Goal: Transaction & Acquisition: Download file/media

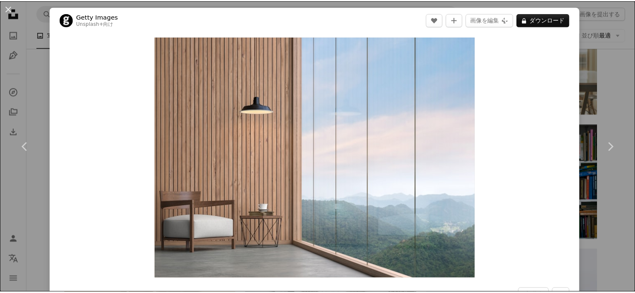
scroll to position [4377, 0]
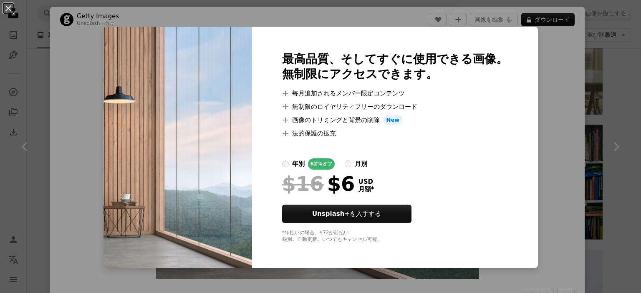
click at [441, 155] on div at bounding box center [395, 149] width 226 height 20
click at [442, 154] on div at bounding box center [395, 149] width 226 height 20
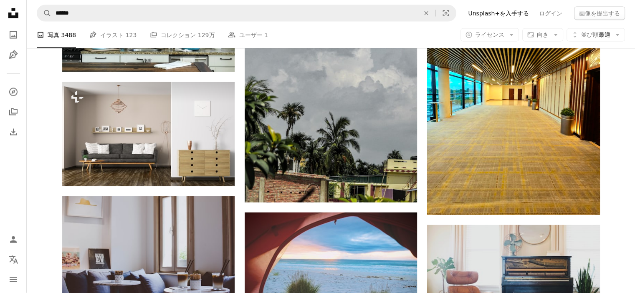
scroll to position [8087, 0]
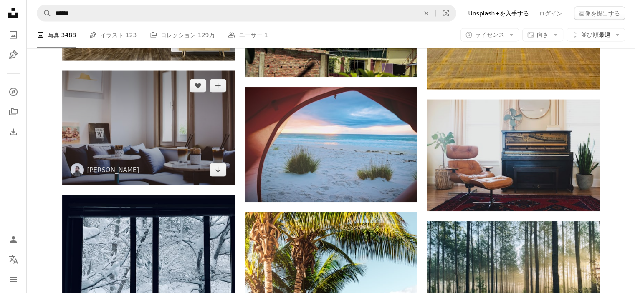
click at [161, 154] on img at bounding box center [148, 128] width 172 height 114
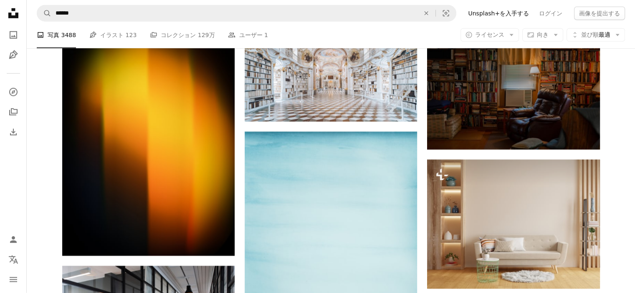
scroll to position [8508, 0]
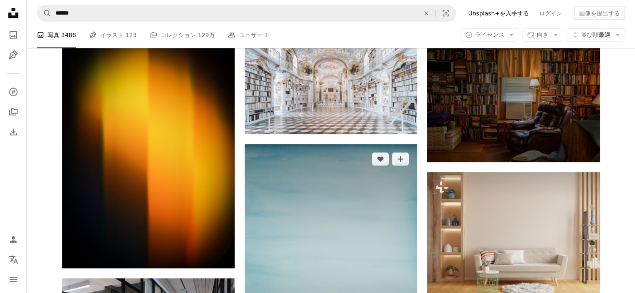
click at [305, 199] on img at bounding box center [331, 259] width 172 height 230
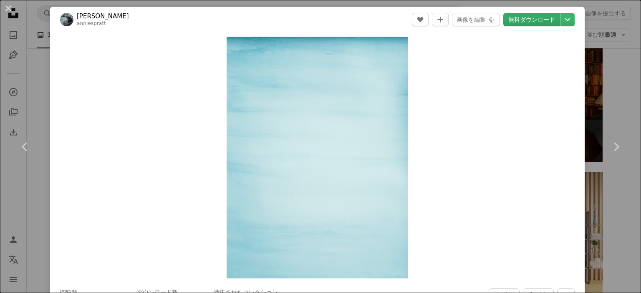
click at [527, 20] on link "無料ダウンロード" at bounding box center [531, 19] width 57 height 13
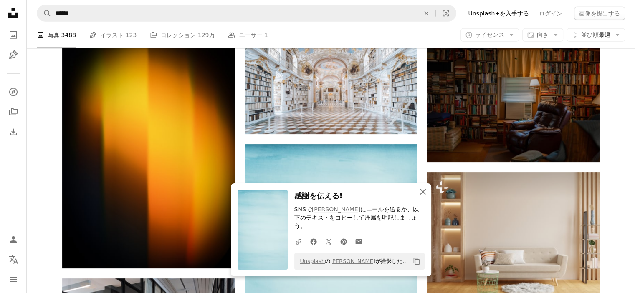
click at [422, 195] on icon "button" at bounding box center [423, 192] width 6 height 6
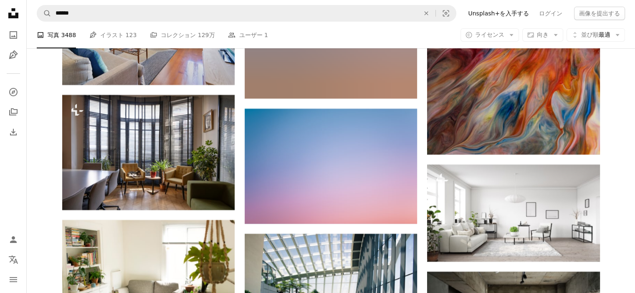
scroll to position [9190, 0]
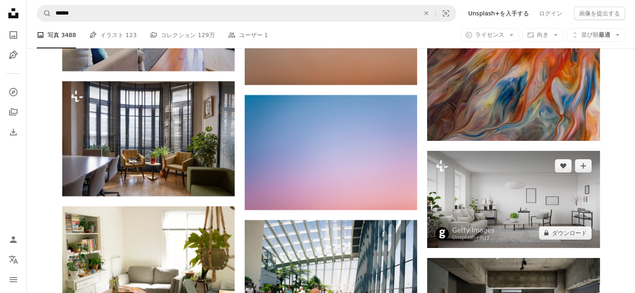
click at [511, 214] on img at bounding box center [513, 199] width 172 height 97
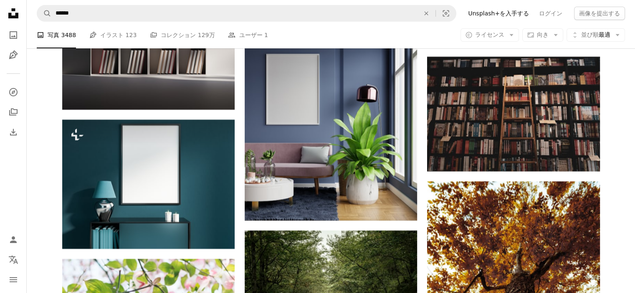
scroll to position [9767, 0]
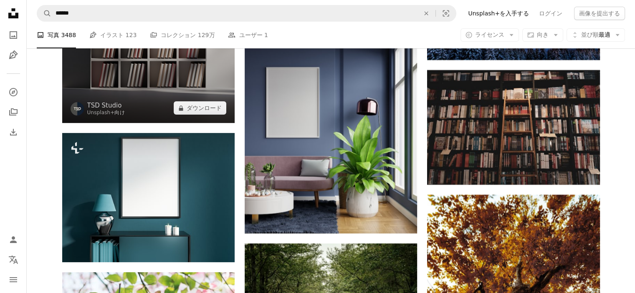
click at [146, 95] on img at bounding box center [148, 8] width 172 height 230
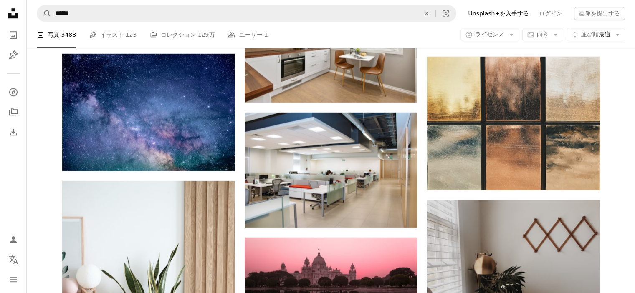
scroll to position [16608, 0]
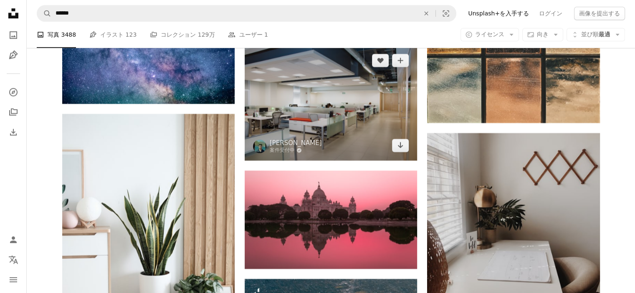
click at [339, 118] on img at bounding box center [331, 102] width 172 height 115
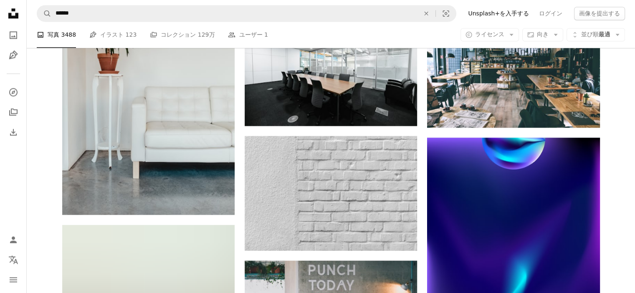
scroll to position [20321, 0]
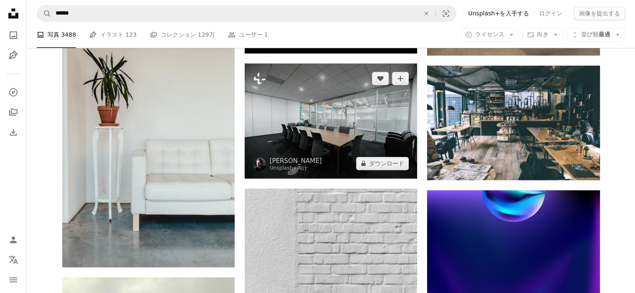
click at [361, 115] on img at bounding box center [331, 120] width 172 height 115
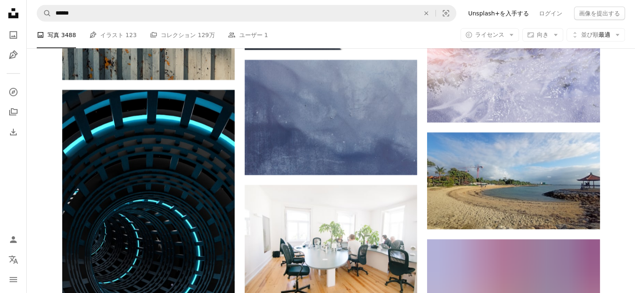
scroll to position [34477, 0]
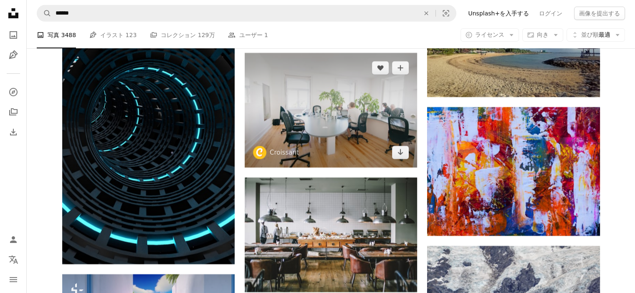
click at [346, 138] on img at bounding box center [331, 110] width 172 height 115
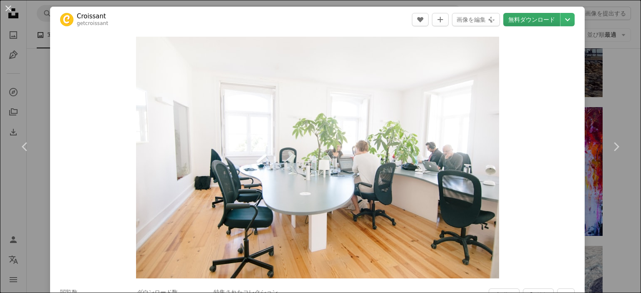
click at [526, 16] on link "無料ダウンロード" at bounding box center [531, 19] width 57 height 13
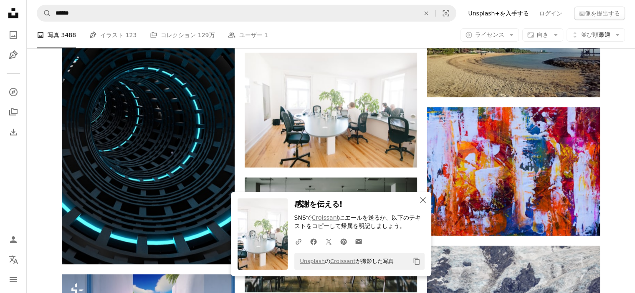
click at [423, 200] on icon "button" at bounding box center [423, 200] width 6 height 6
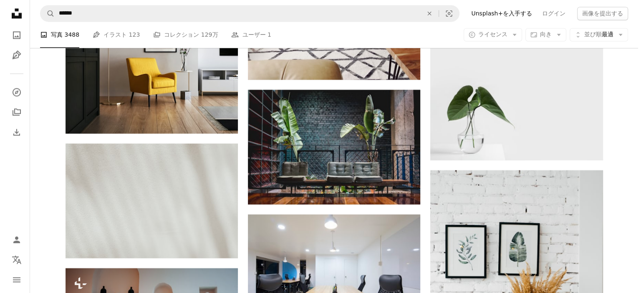
scroll to position [10956, 0]
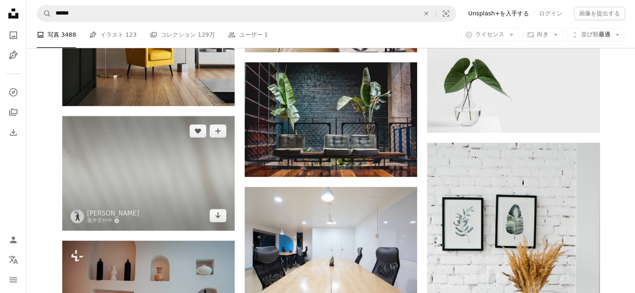
click at [168, 192] on img at bounding box center [148, 173] width 172 height 115
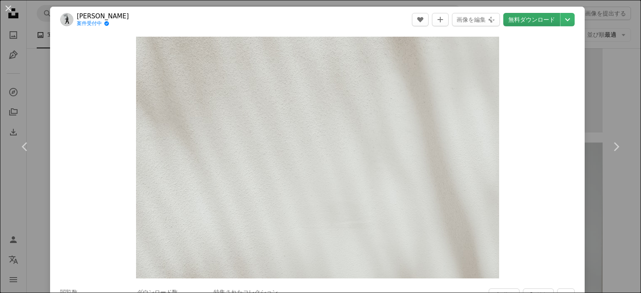
click at [527, 20] on link "無料ダウンロード" at bounding box center [531, 19] width 57 height 13
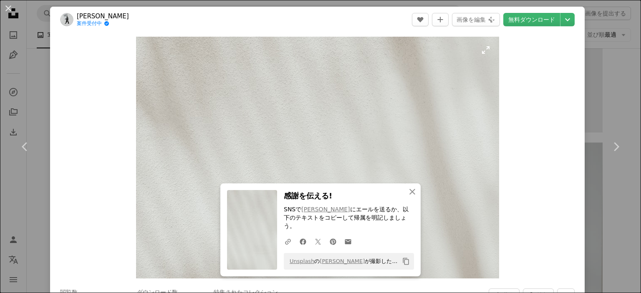
click at [224, 123] on img "この画像でズームインする" at bounding box center [317, 158] width 363 height 242
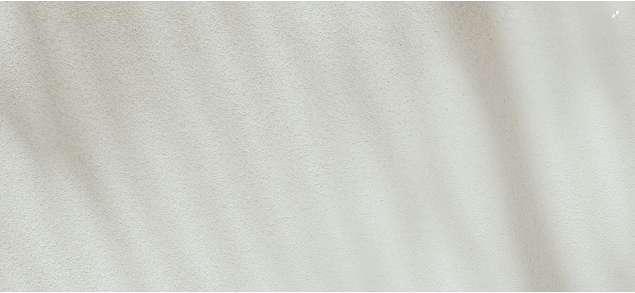
scroll to position [63, 0]
